Goal: Task Accomplishment & Management: Use online tool/utility

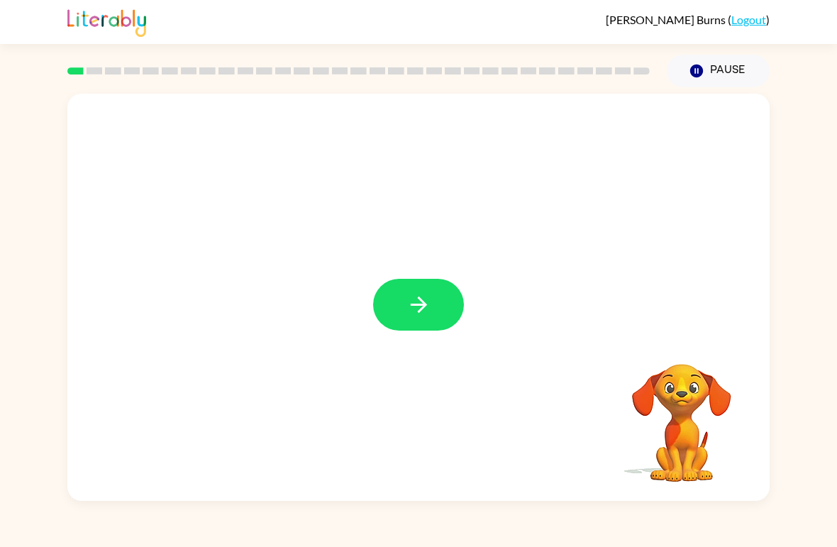
click at [438, 291] on button "button" at bounding box center [418, 305] width 91 height 52
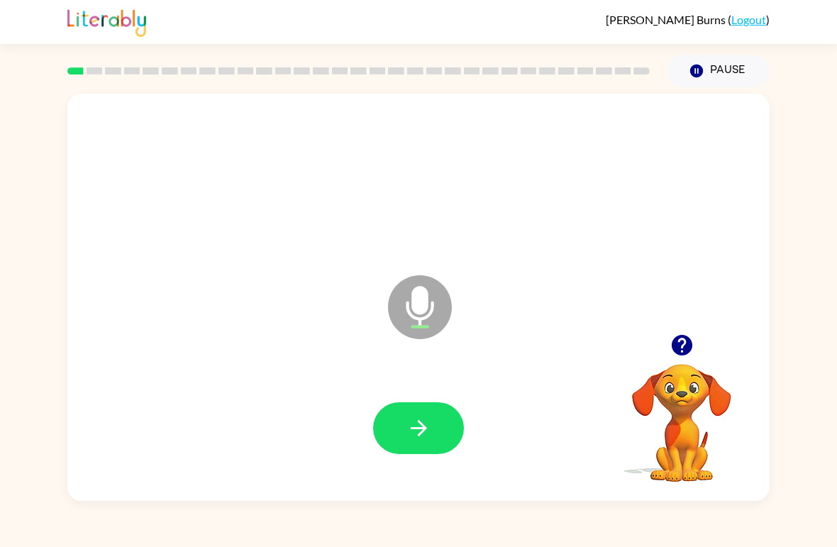
click at [423, 425] on icon "button" at bounding box center [418, 428] width 16 height 16
click at [428, 429] on icon "button" at bounding box center [418, 428] width 25 height 25
click at [428, 412] on button "button" at bounding box center [418, 428] width 91 height 52
click at [423, 412] on button "button" at bounding box center [418, 428] width 91 height 52
click at [450, 408] on button "button" at bounding box center [418, 428] width 91 height 52
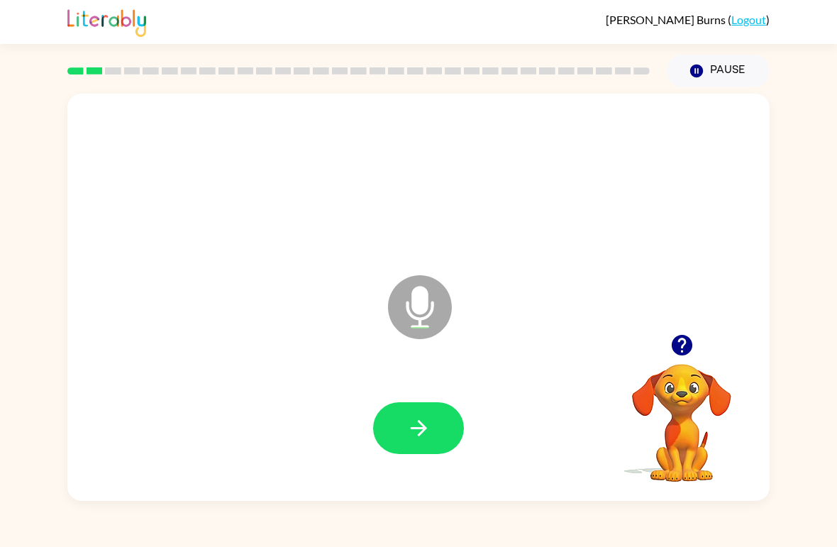
click at [429, 425] on icon "button" at bounding box center [418, 428] width 25 height 25
click at [438, 416] on button "button" at bounding box center [418, 428] width 91 height 52
click at [444, 406] on button "button" at bounding box center [418, 428] width 91 height 52
click at [420, 403] on button "button" at bounding box center [418, 428] width 91 height 52
click at [433, 427] on button "button" at bounding box center [418, 428] width 91 height 52
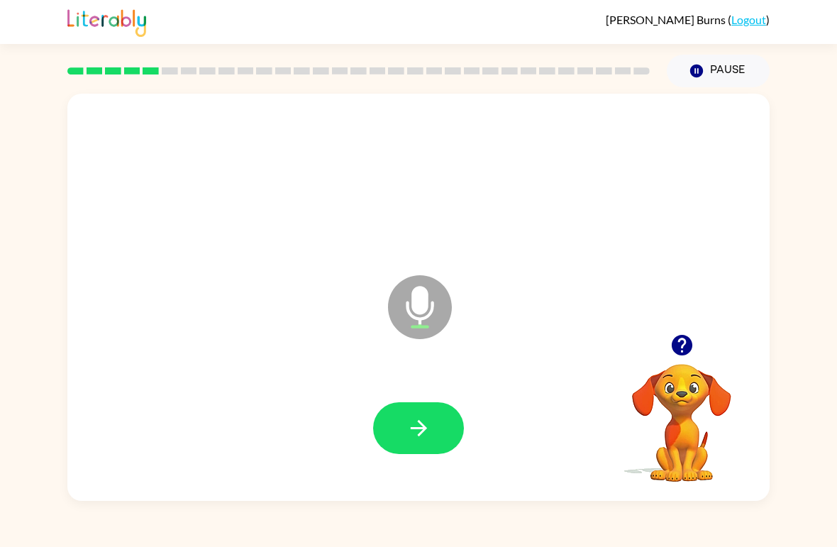
click at [449, 430] on button "button" at bounding box center [418, 428] width 91 height 52
click at [457, 411] on button "button" at bounding box center [418, 428] width 91 height 52
click at [416, 411] on button "button" at bounding box center [418, 428] width 91 height 52
click at [404, 450] on button "button" at bounding box center [418, 428] width 91 height 52
click at [680, 342] on icon "button" at bounding box center [681, 345] width 21 height 21
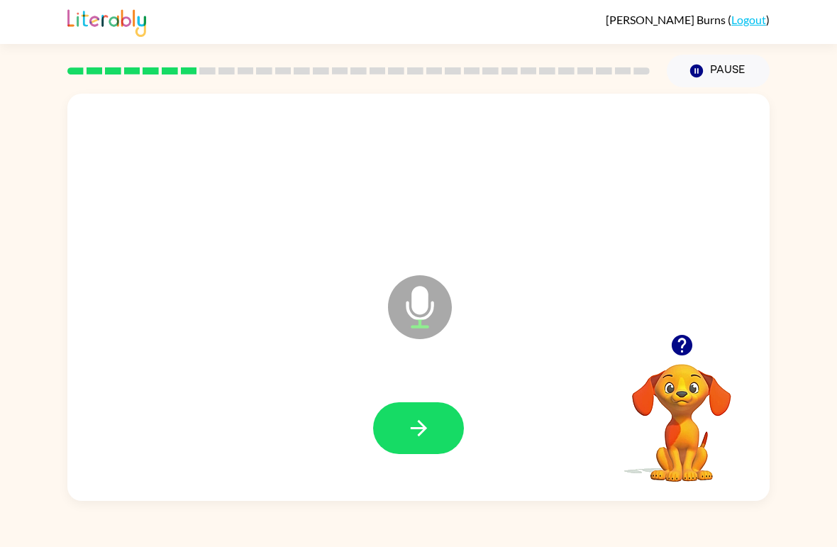
click at [435, 436] on button "button" at bounding box center [418, 428] width 91 height 52
click at [411, 430] on icon "button" at bounding box center [418, 428] width 16 height 16
click at [677, 339] on icon "button" at bounding box center [681, 345] width 21 height 21
click at [683, 348] on icon "button" at bounding box center [681, 345] width 21 height 21
click at [405, 447] on button "button" at bounding box center [418, 428] width 91 height 52
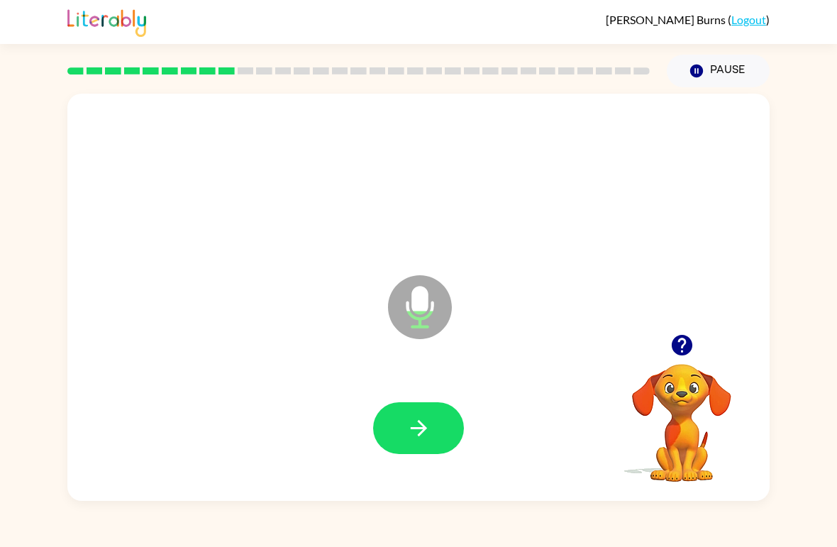
click at [428, 422] on icon "button" at bounding box center [418, 428] width 25 height 25
click at [438, 420] on button "button" at bounding box center [418, 428] width 91 height 52
click at [691, 345] on icon "button" at bounding box center [681, 345] width 21 height 21
click at [422, 423] on icon "button" at bounding box center [418, 428] width 25 height 25
click at [433, 423] on button "button" at bounding box center [418, 428] width 91 height 52
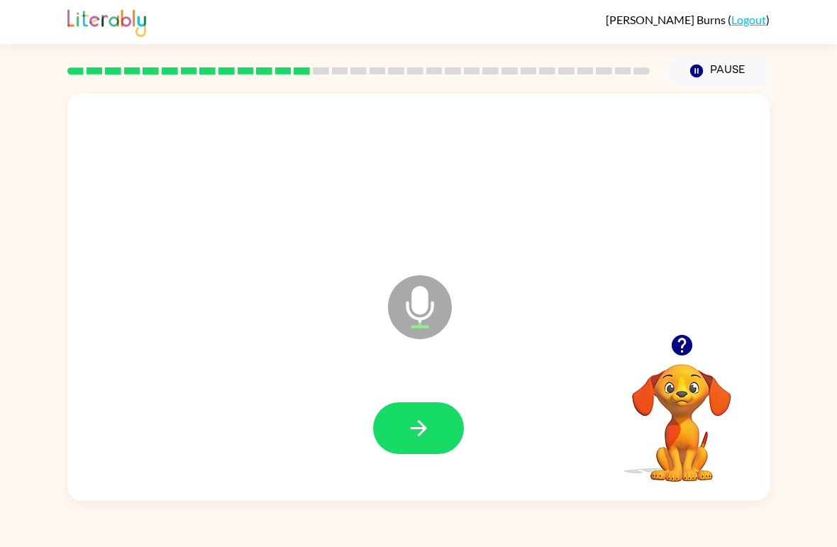
click at [399, 403] on button "button" at bounding box center [418, 428] width 91 height 52
click at [427, 427] on icon "button" at bounding box center [418, 428] width 25 height 25
click at [428, 423] on icon "button" at bounding box center [418, 428] width 25 height 25
click at [409, 454] on button "button" at bounding box center [418, 428] width 91 height 52
click at [427, 425] on icon "button" at bounding box center [418, 428] width 25 height 25
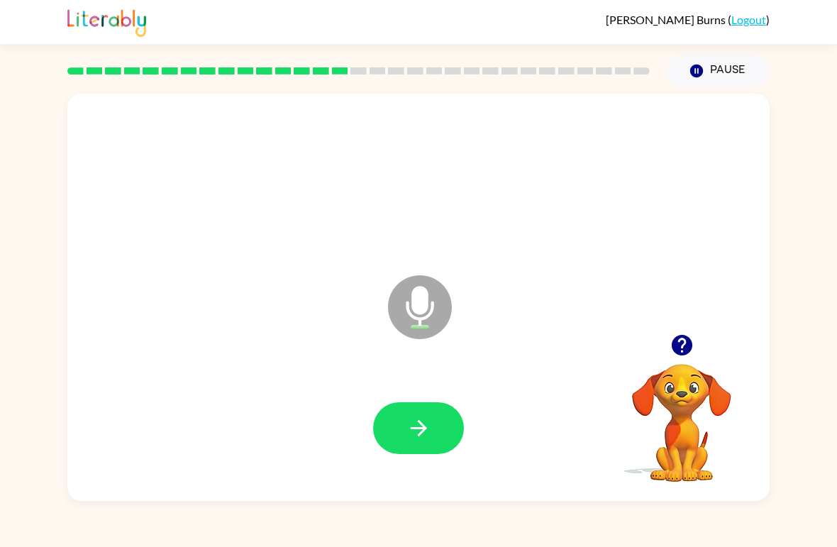
click at [431, 428] on button "button" at bounding box center [418, 428] width 91 height 52
click at [428, 440] on icon "button" at bounding box center [418, 428] width 25 height 25
click at [433, 422] on button "button" at bounding box center [418, 428] width 91 height 52
click at [403, 442] on button "button" at bounding box center [418, 428] width 91 height 52
click at [436, 421] on button "button" at bounding box center [418, 428] width 91 height 52
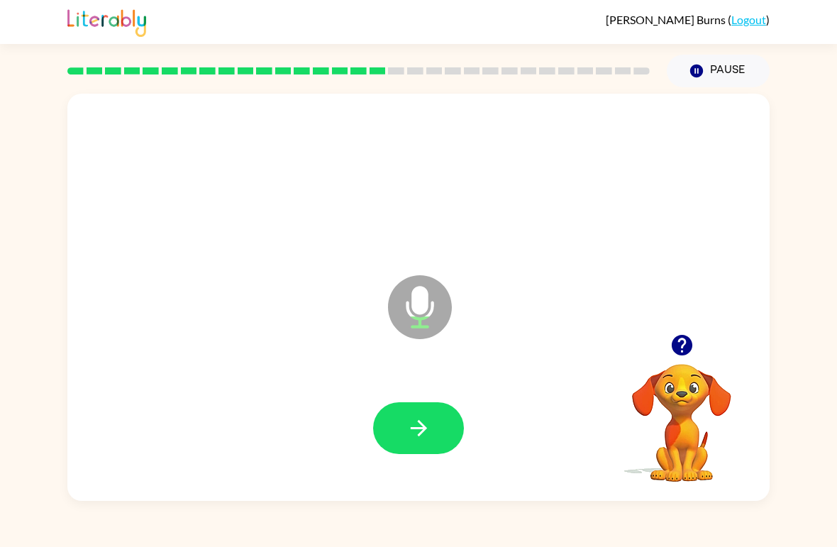
click at [407, 426] on icon "button" at bounding box center [418, 428] width 25 height 25
click at [433, 420] on button "button" at bounding box center [418, 428] width 91 height 52
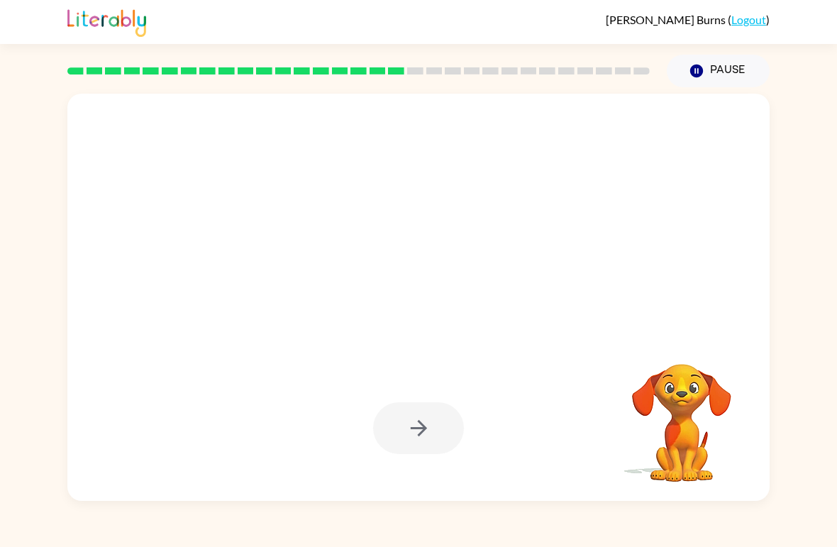
click at [411, 435] on div at bounding box center [418, 428] width 91 height 52
click at [411, 434] on div at bounding box center [418, 428] width 91 height 52
click at [445, 431] on div at bounding box center [418, 428] width 91 height 52
click at [444, 430] on button "button" at bounding box center [418, 428] width 91 height 52
click at [440, 436] on div at bounding box center [418, 428] width 91 height 52
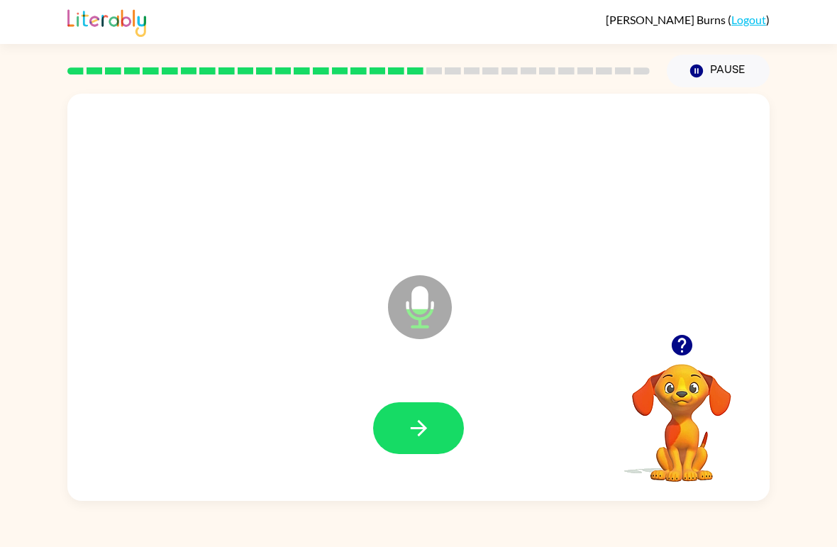
click at [696, 328] on div at bounding box center [682, 345] width 142 height 36
click at [681, 346] on icon "button" at bounding box center [681, 345] width 25 height 25
click at [691, 344] on icon "button" at bounding box center [681, 345] width 21 height 21
click at [433, 414] on button "button" at bounding box center [418, 428] width 91 height 52
click at [449, 415] on button "button" at bounding box center [418, 428] width 91 height 52
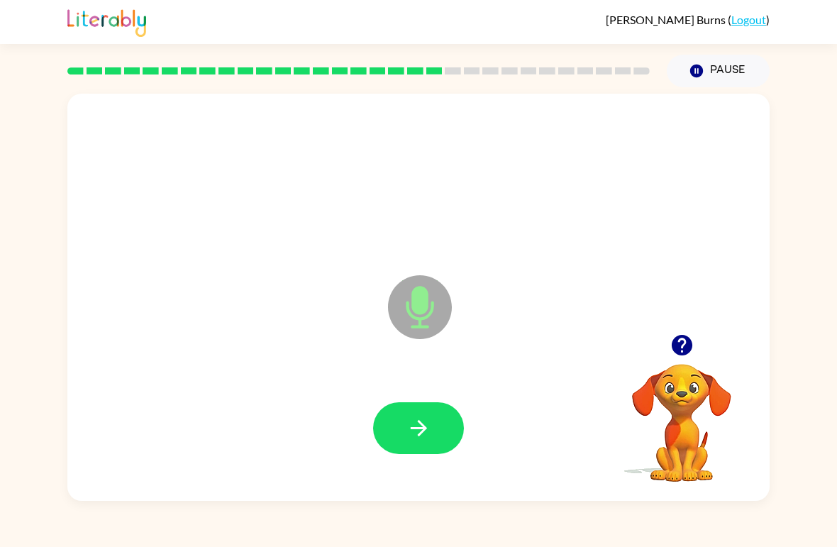
click at [413, 415] on button "button" at bounding box center [418, 428] width 91 height 52
click at [434, 418] on button "button" at bounding box center [418, 428] width 91 height 52
click at [443, 407] on button "button" at bounding box center [418, 428] width 91 height 52
click at [445, 411] on button "button" at bounding box center [418, 428] width 91 height 52
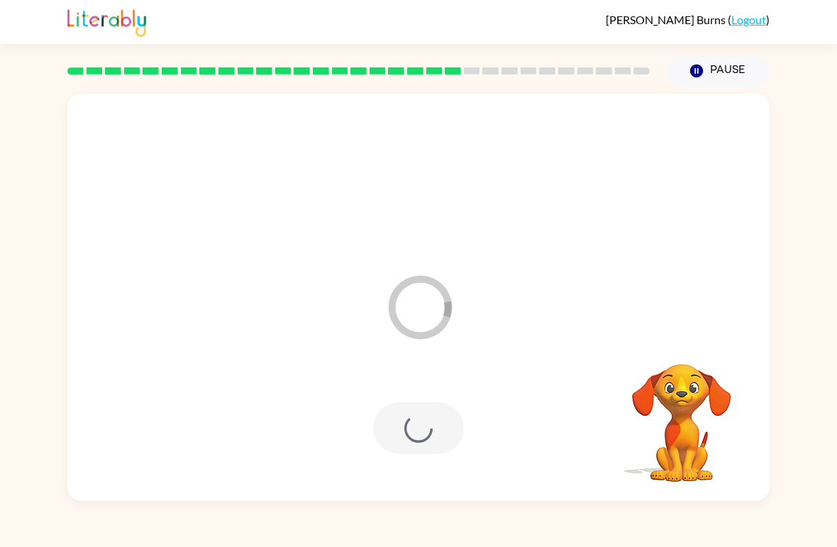
click at [430, 447] on div at bounding box center [418, 428] width 91 height 52
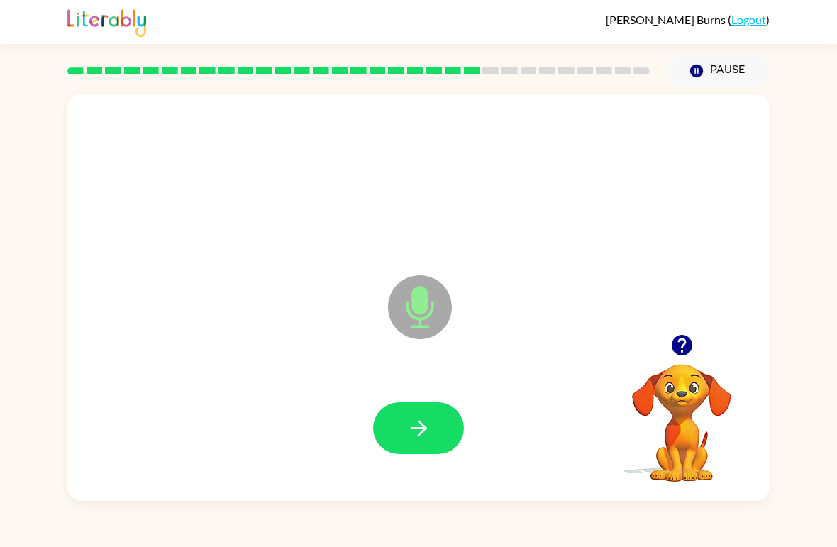
click at [440, 406] on button "button" at bounding box center [418, 428] width 91 height 52
click at [435, 425] on button "button" at bounding box center [418, 428] width 91 height 52
click at [439, 439] on button "button" at bounding box center [418, 428] width 91 height 52
click at [409, 446] on button "button" at bounding box center [418, 428] width 91 height 52
click at [433, 406] on button "button" at bounding box center [418, 428] width 91 height 52
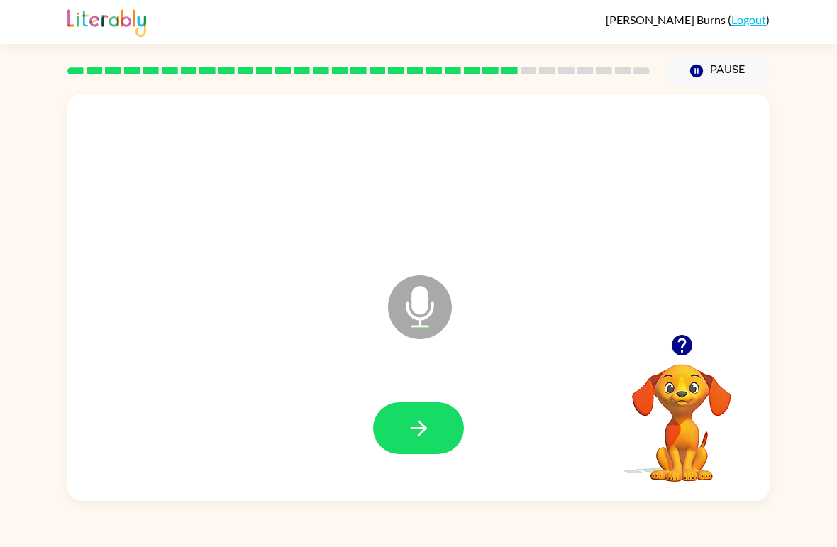
click at [406, 425] on icon "button" at bounding box center [418, 428] width 25 height 25
click at [410, 425] on icon "button" at bounding box center [418, 428] width 25 height 25
click at [373, 410] on div at bounding box center [418, 428] width 91 height 52
click at [406, 426] on icon "button" at bounding box center [418, 428] width 25 height 25
click at [420, 414] on button "button" at bounding box center [418, 428] width 91 height 52
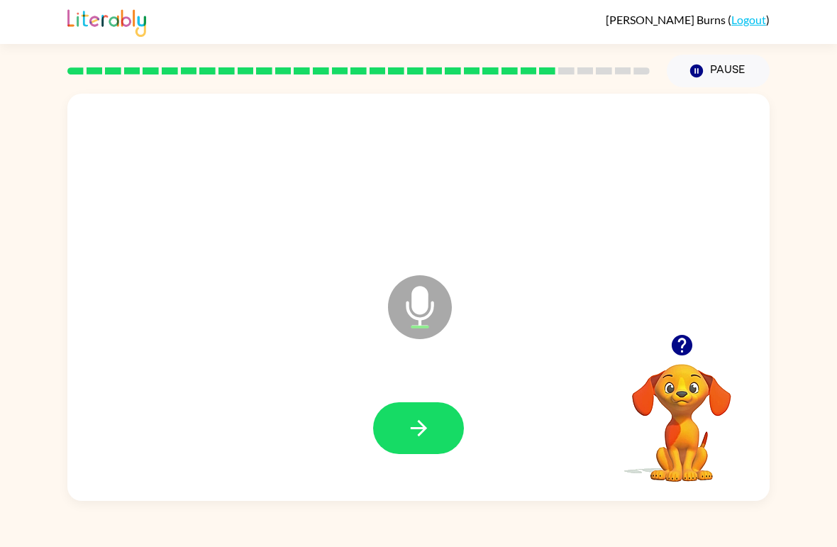
click at [411, 426] on icon "button" at bounding box center [418, 428] width 25 height 25
click at [401, 428] on button "button" at bounding box center [418, 428] width 91 height 52
click at [420, 448] on button "button" at bounding box center [418, 428] width 91 height 52
click at [432, 420] on button "button" at bounding box center [418, 428] width 91 height 52
click at [440, 399] on div at bounding box center [419, 428] width 674 height 117
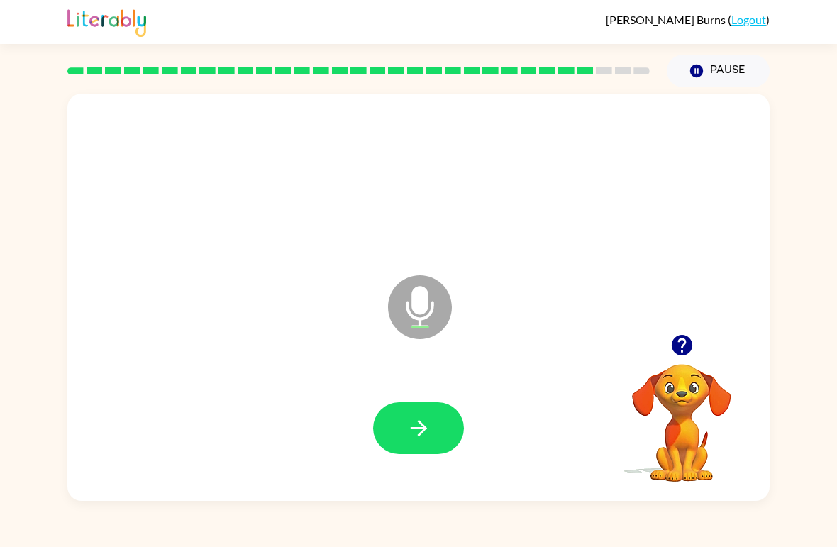
click at [422, 445] on button "button" at bounding box center [418, 428] width 91 height 52
click at [425, 399] on div at bounding box center [419, 428] width 674 height 117
click at [408, 423] on icon "button" at bounding box center [418, 428] width 25 height 25
click at [438, 443] on button "button" at bounding box center [418, 428] width 91 height 52
click at [433, 430] on button "button" at bounding box center [418, 428] width 91 height 52
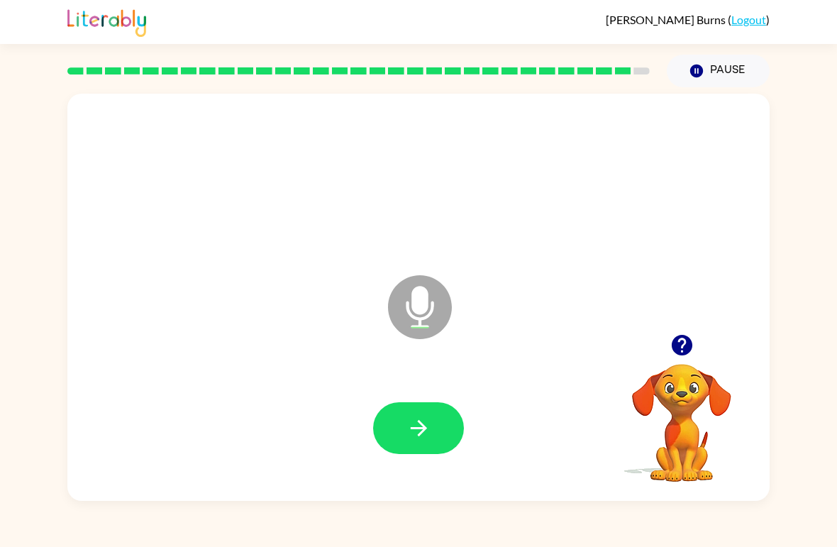
click at [405, 439] on button "button" at bounding box center [418, 428] width 91 height 52
click at [415, 403] on button "button" at bounding box center [418, 428] width 91 height 52
